Goal: Task Accomplishment & Management: Complete application form

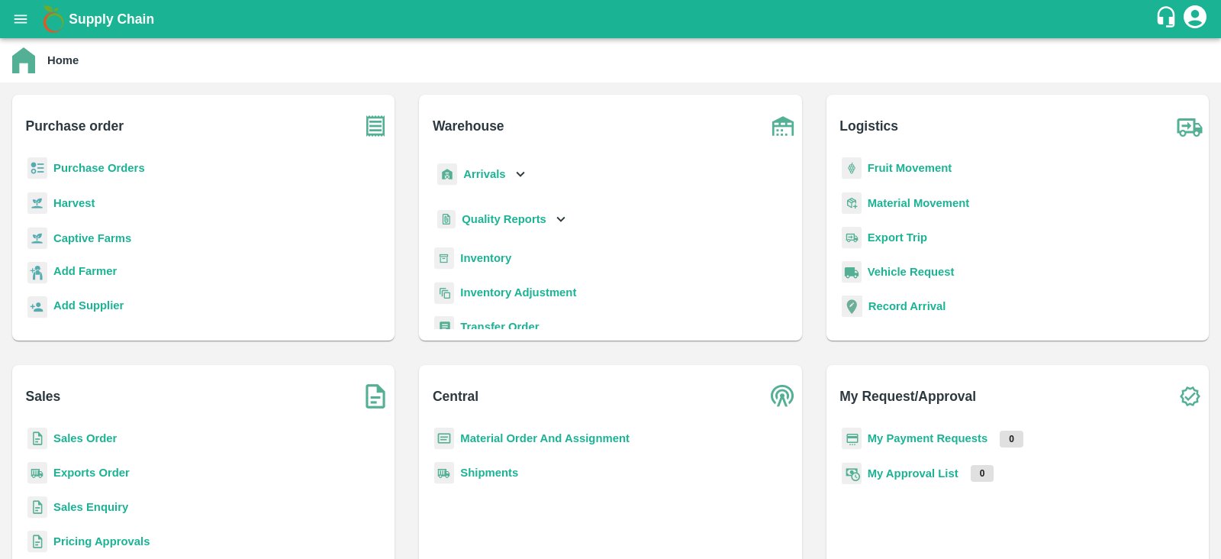
click at [102, 175] on p "Purchase Orders" at bounding box center [99, 167] width 92 height 17
click at [114, 162] on b "Purchase Orders" at bounding box center [99, 168] width 92 height 12
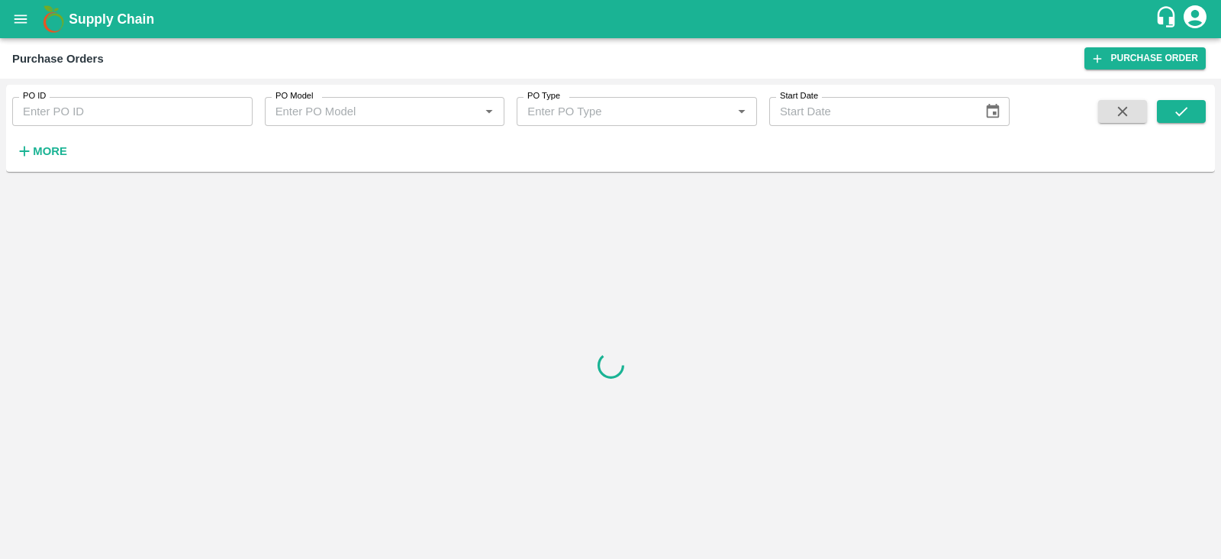
click at [790, 162] on div "PO ID PO ID PO Model PO Model   * PO Type PO Type   * Start Date Start Date More" at bounding box center [505, 124] width 1010 height 79
click at [1135, 60] on link "Purchase Order" at bounding box center [1144, 58] width 121 height 22
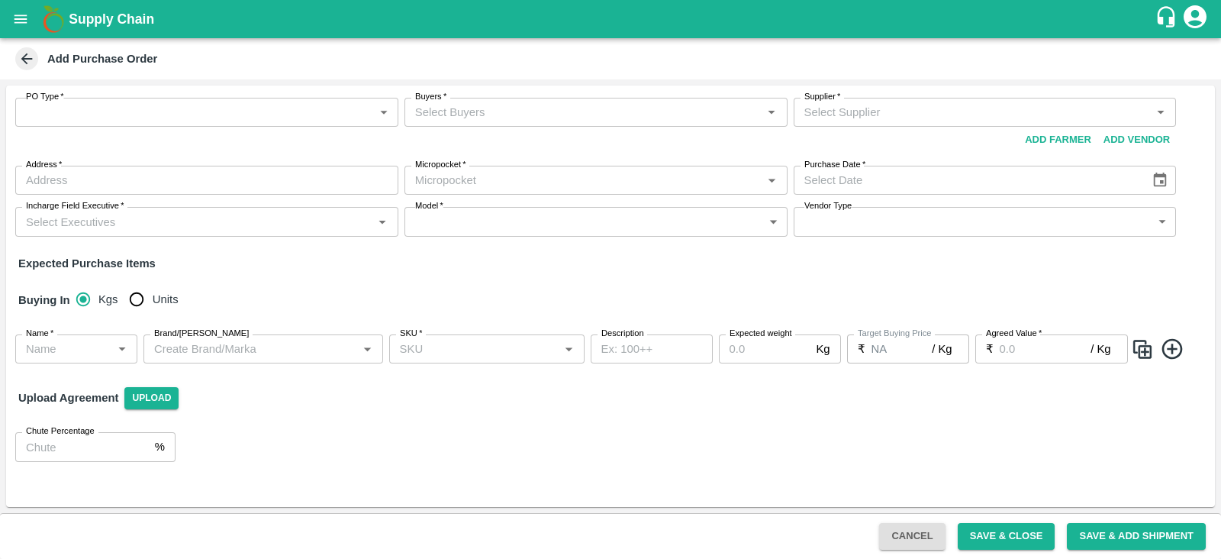
click at [886, 98] on div "Supplier   *" at bounding box center [985, 112] width 383 height 29
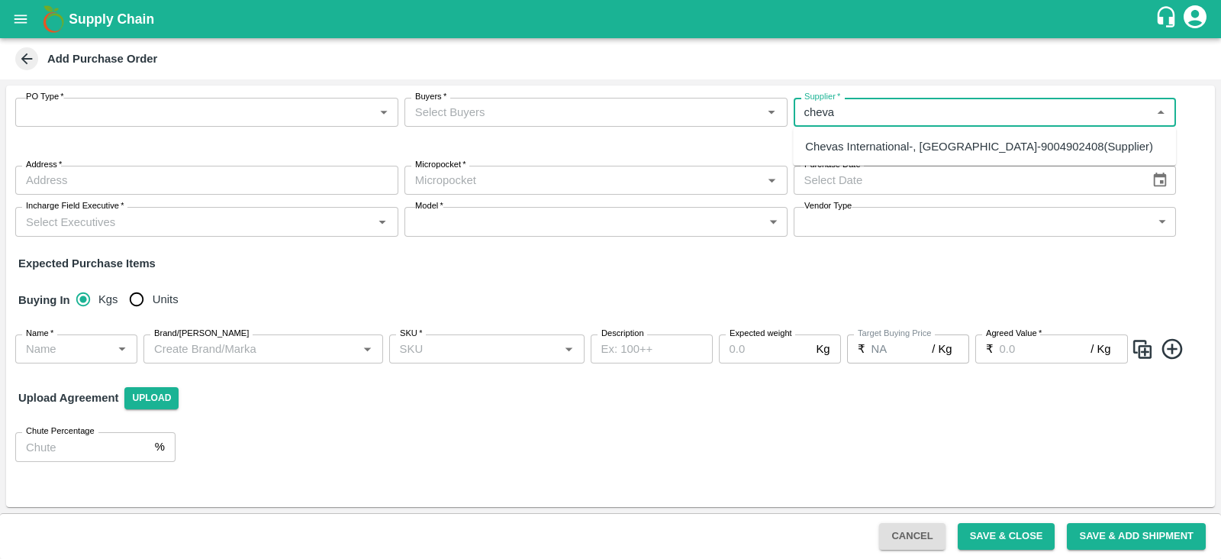
type input "cheva"
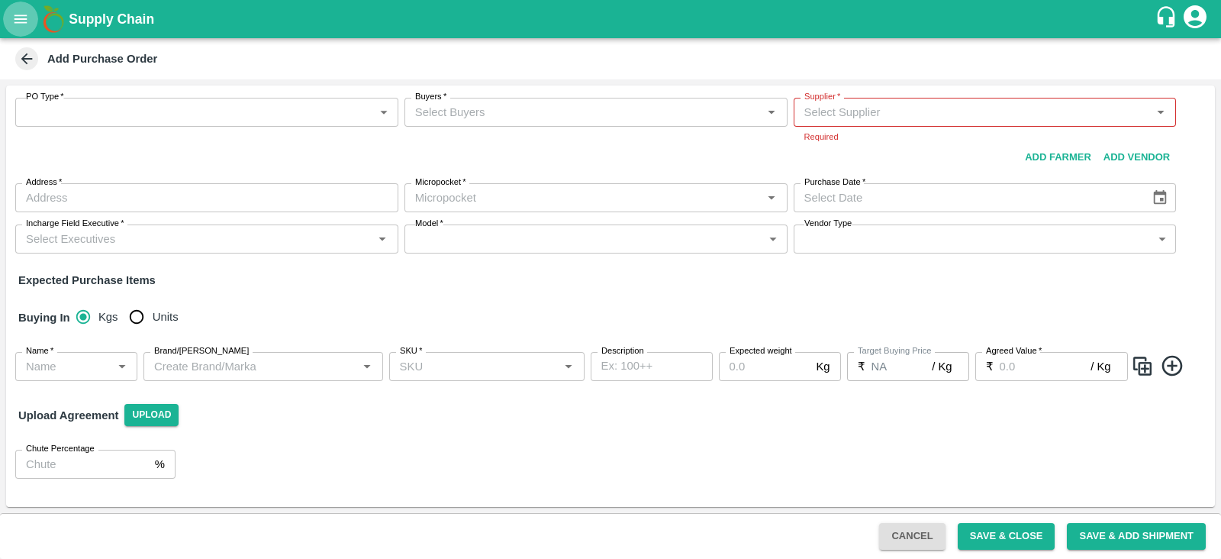
click at [10, 19] on button "open drawer" at bounding box center [20, 19] width 35 height 35
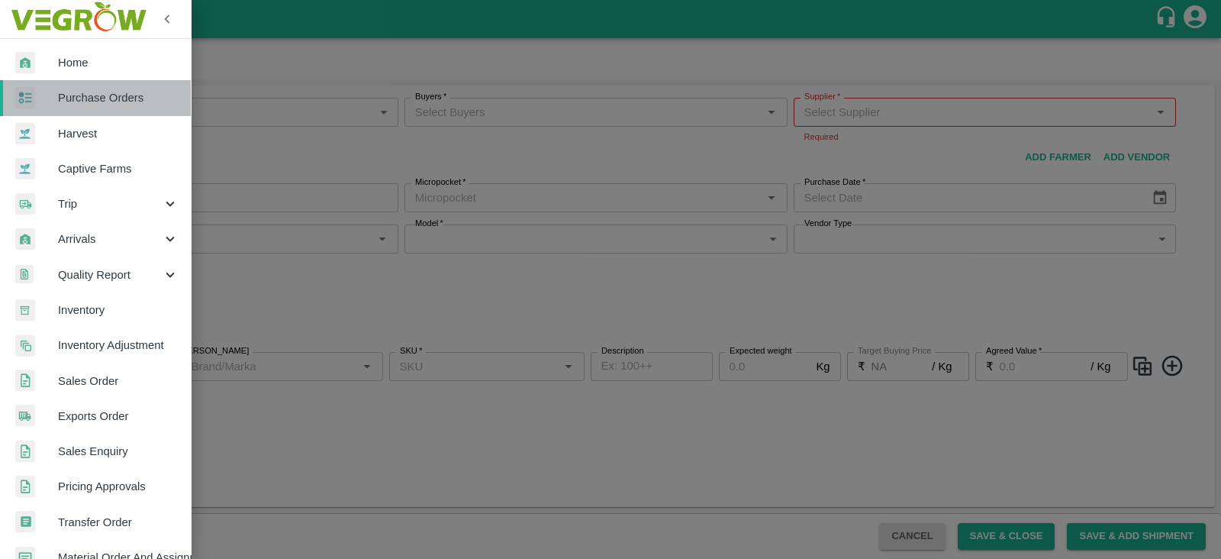
click at [130, 96] on span "Purchase Orders" at bounding box center [118, 97] width 121 height 17
